Goal: Download file/media

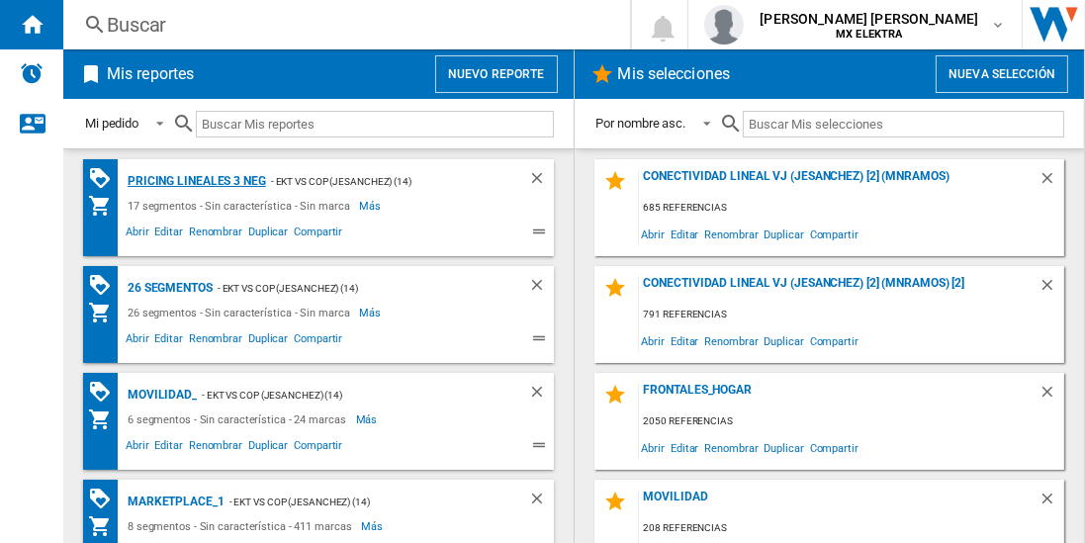
click at [196, 180] on div "Pricing lineales 3 neg" at bounding box center [194, 181] width 143 height 25
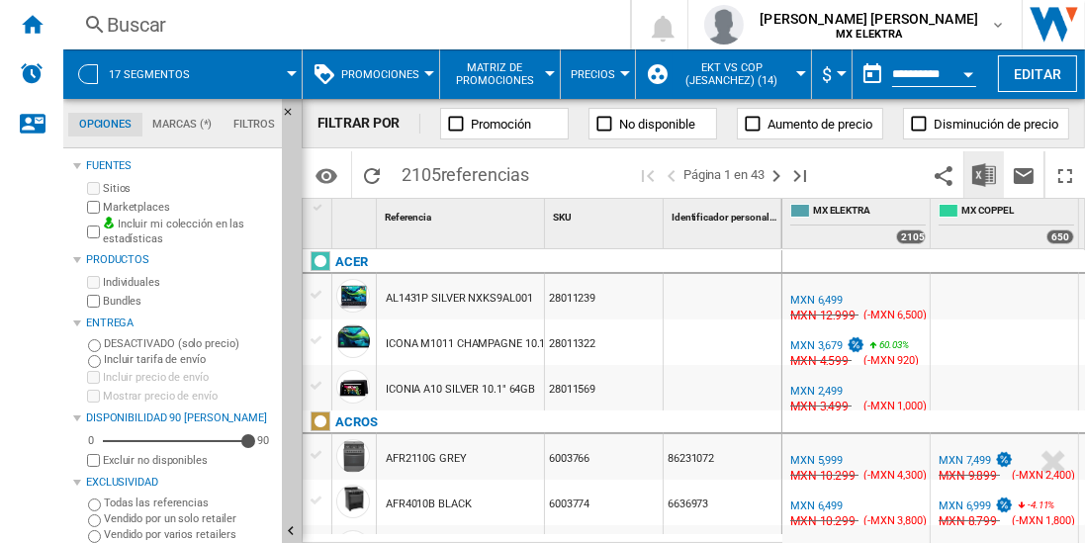
click at [985, 174] on img "Descargar en Excel" at bounding box center [984, 175] width 24 height 24
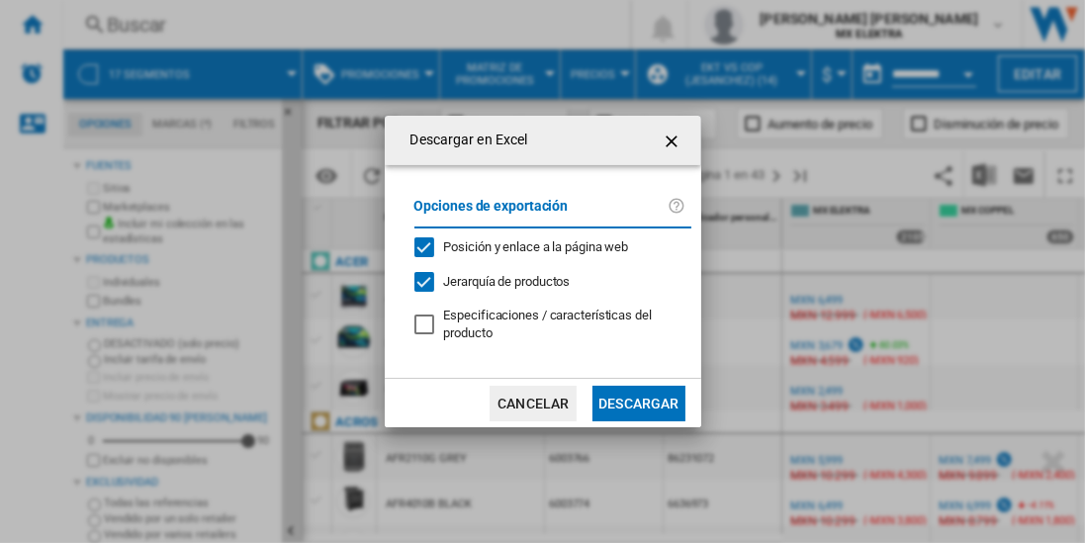
click at [638, 400] on button "Descargar" at bounding box center [638, 404] width 92 height 36
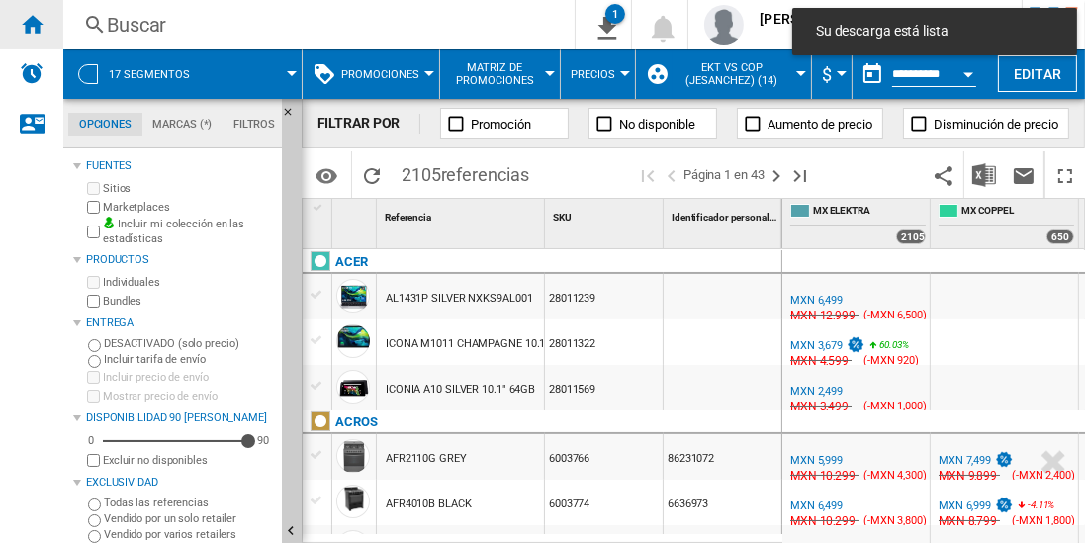
click at [32, 24] on ng-md-icon "Inicio" at bounding box center [32, 24] width 24 height 24
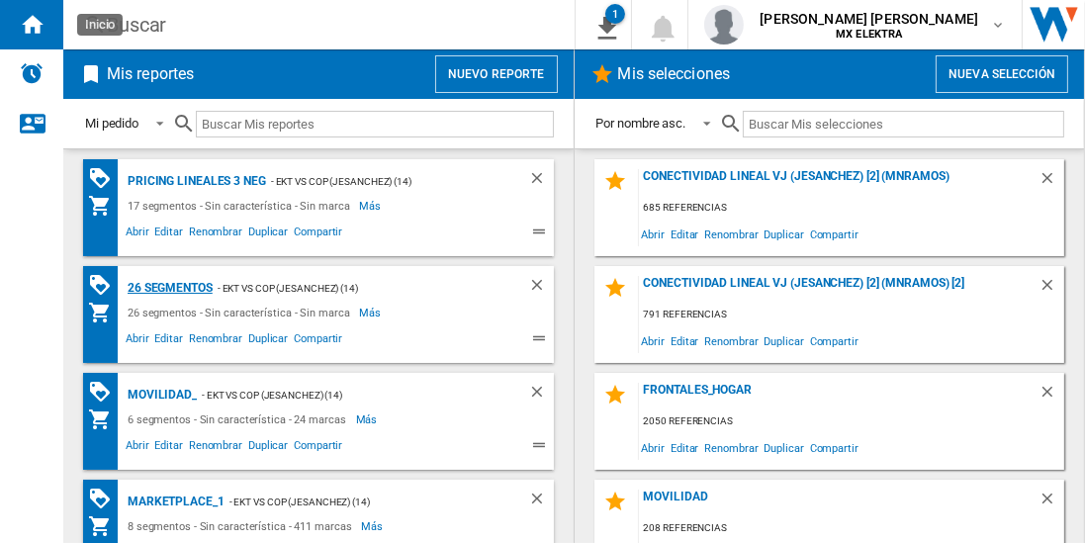
click at [171, 286] on div "26 segmentos" at bounding box center [168, 288] width 90 height 25
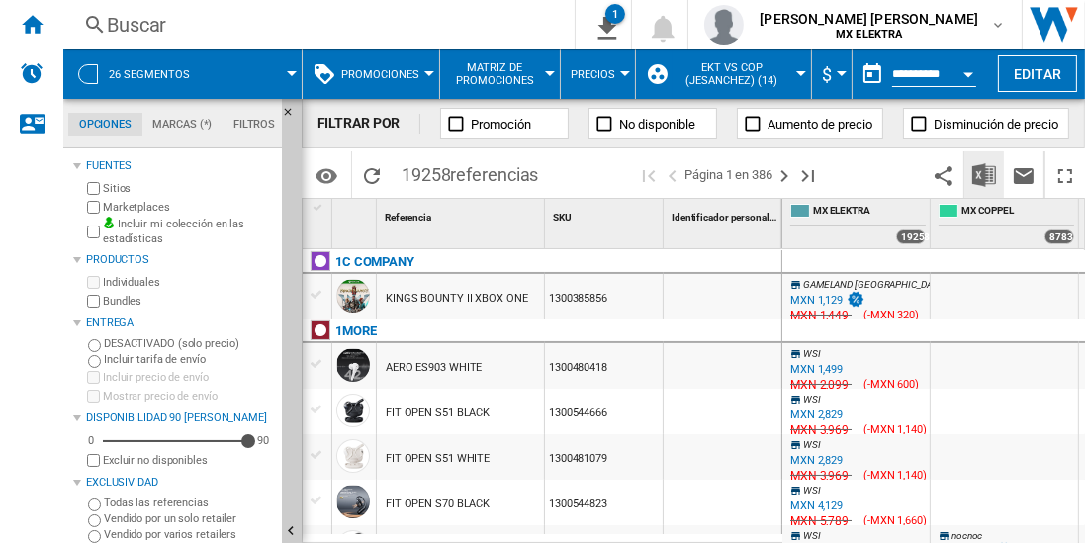
click at [985, 174] on img "Descargar en Excel" at bounding box center [984, 175] width 24 height 24
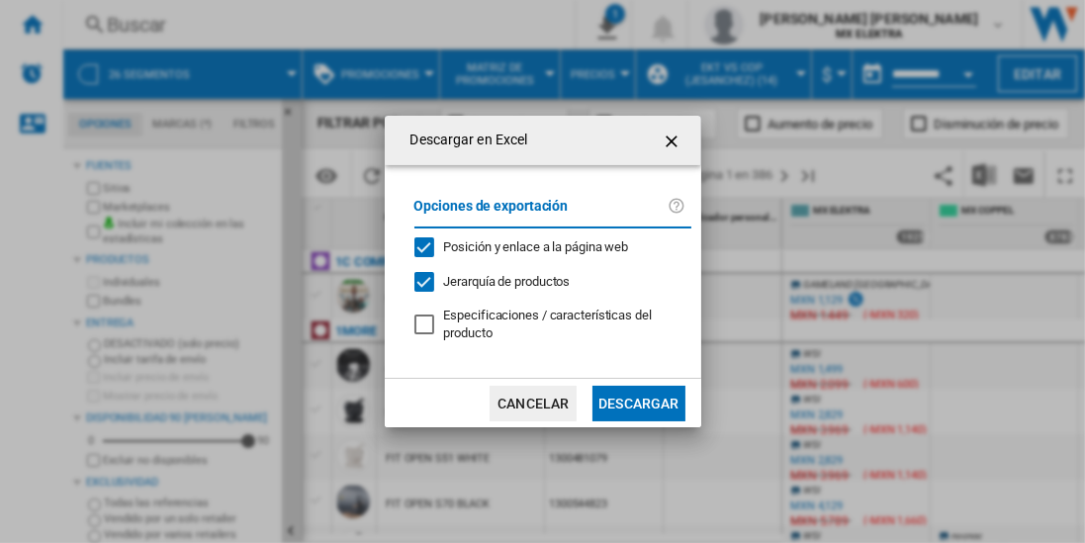
click at [638, 400] on button "Descargar" at bounding box center [638, 404] width 92 height 36
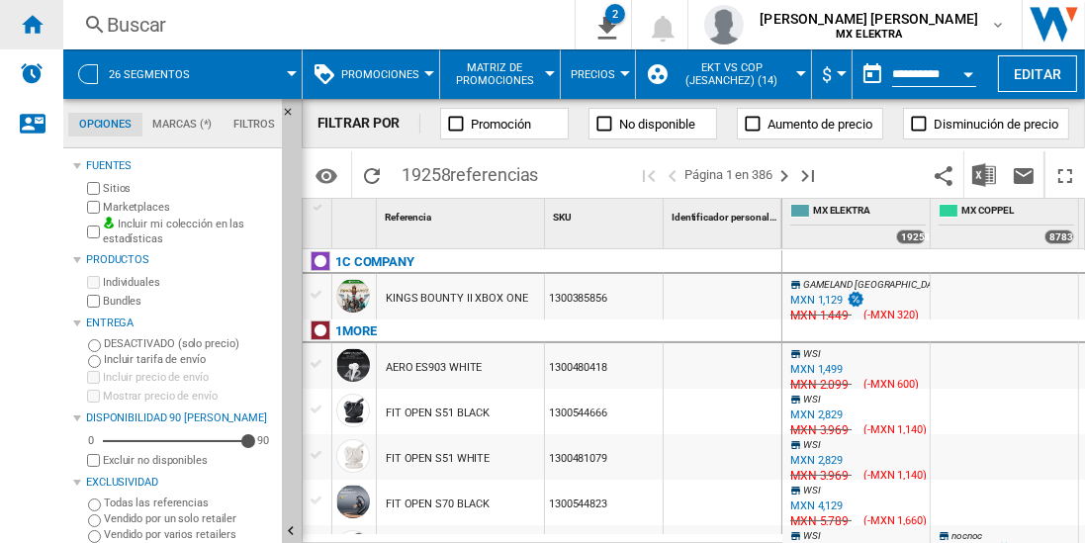
click at [32, 24] on ng-md-icon "Inicio" at bounding box center [32, 24] width 24 height 24
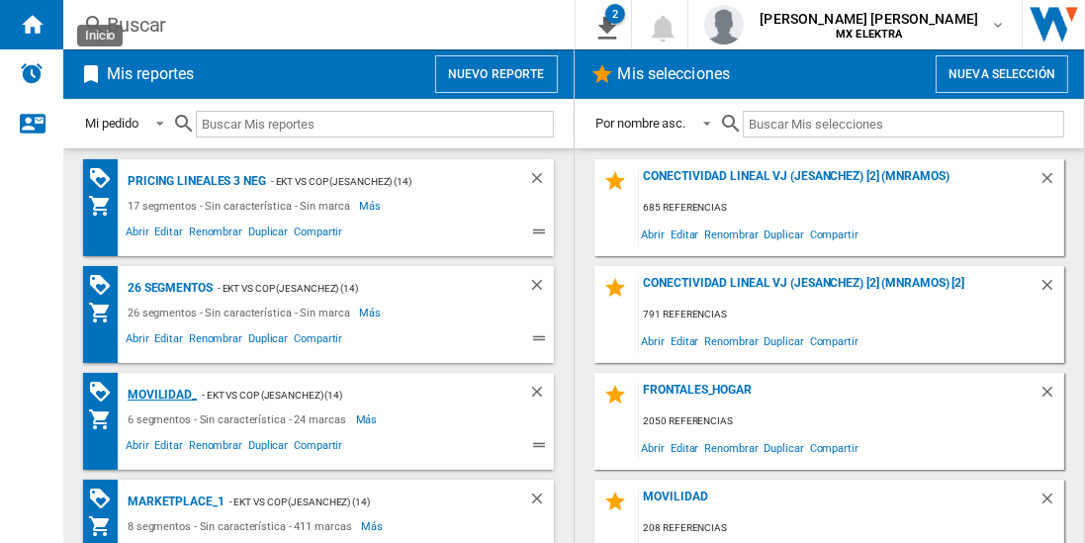
click at [158, 393] on div "MOVILIDAD_" at bounding box center [160, 395] width 74 height 25
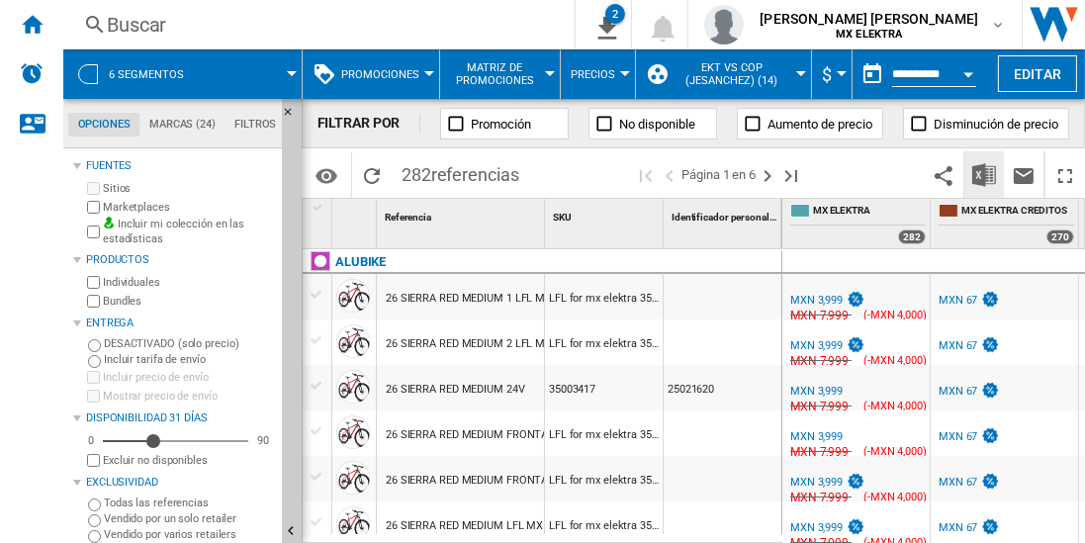
click at [985, 174] on img "Descargar en Excel" at bounding box center [984, 175] width 24 height 24
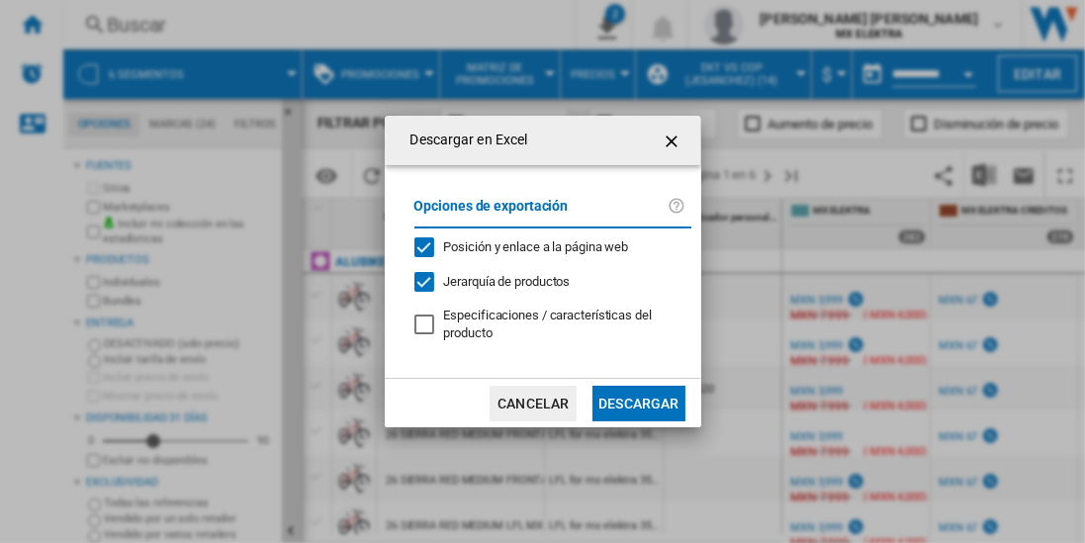
click at [638, 400] on button "Descargar" at bounding box center [638, 404] width 92 height 36
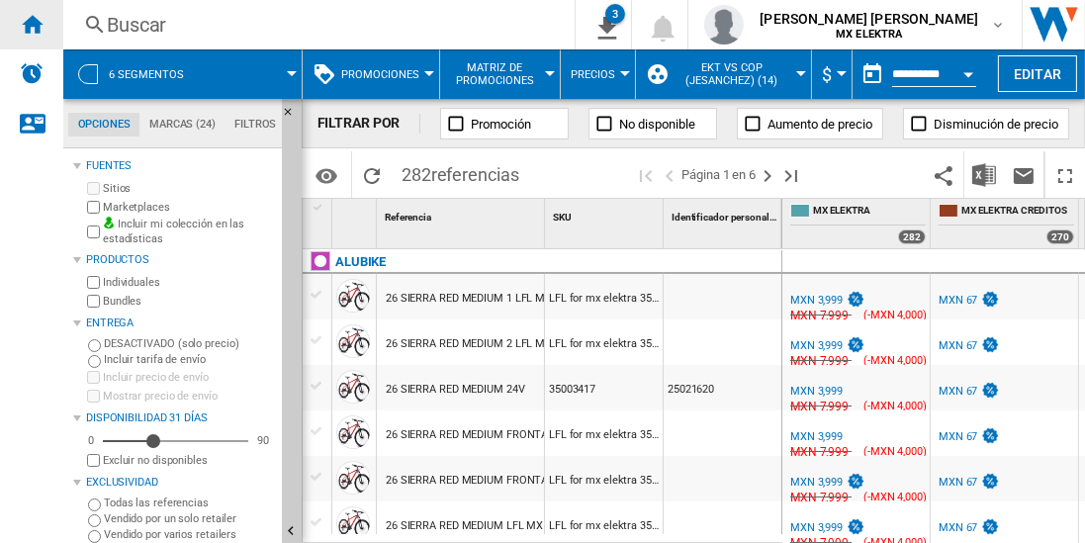
click at [32, 24] on ng-md-icon "Inicio" at bounding box center [32, 24] width 24 height 24
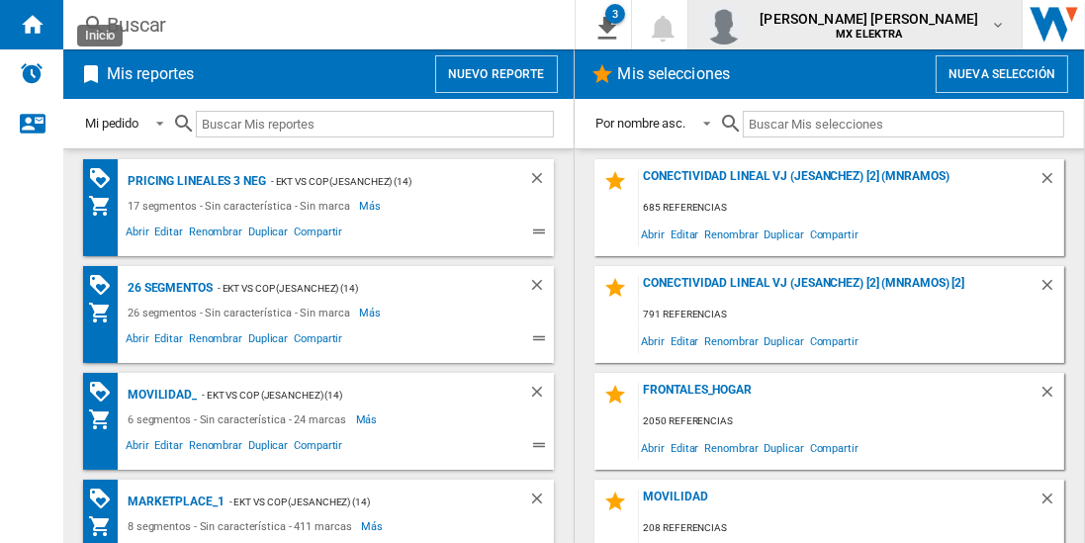
click at [887, 25] on span "[PERSON_NAME] [PERSON_NAME]" at bounding box center [868, 19] width 218 height 20
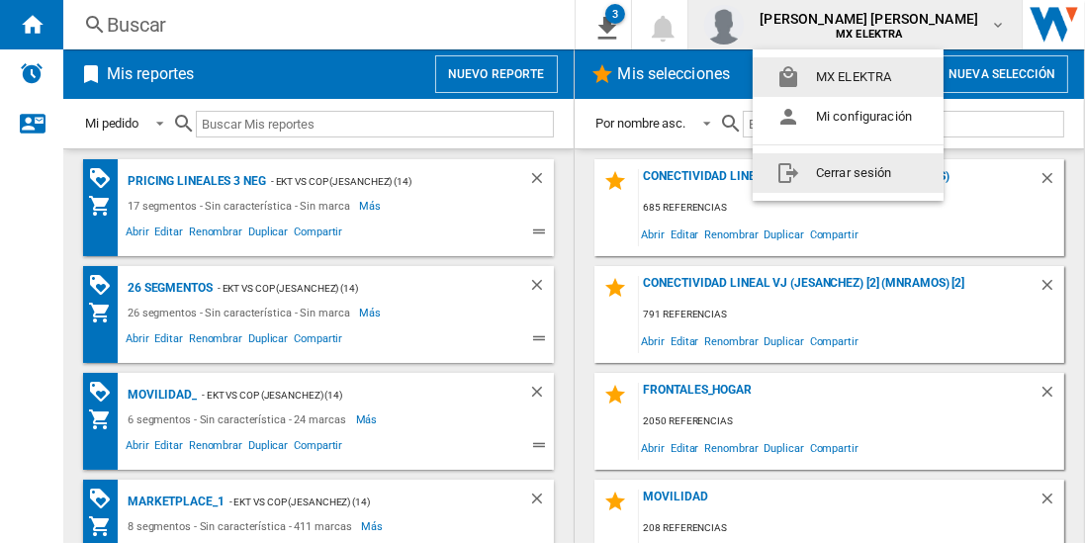
click at [847, 172] on button "Cerrar sesión" at bounding box center [847, 173] width 191 height 40
